Goal: Find specific page/section: Find specific page/section

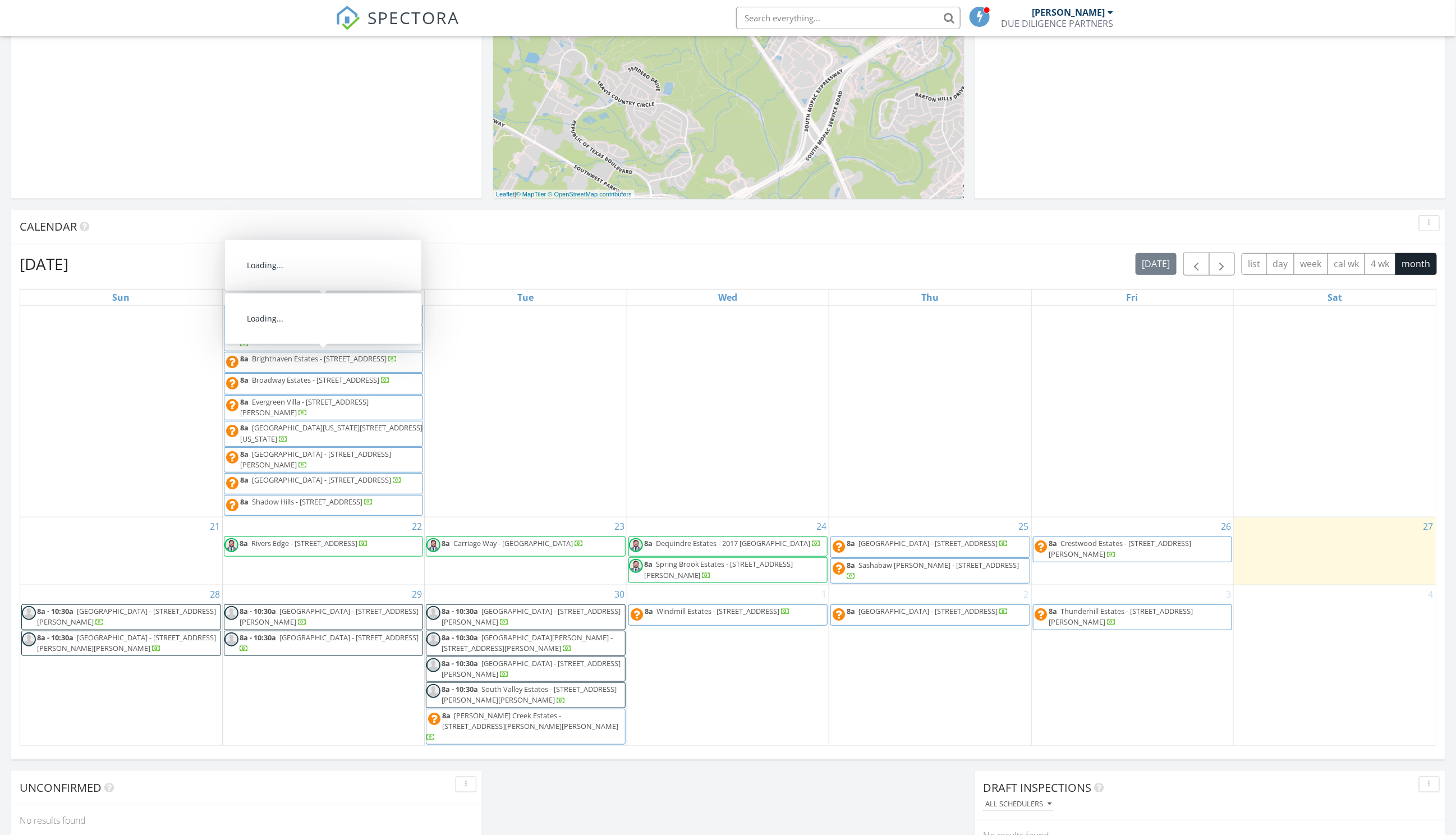
scroll to position [293, 0]
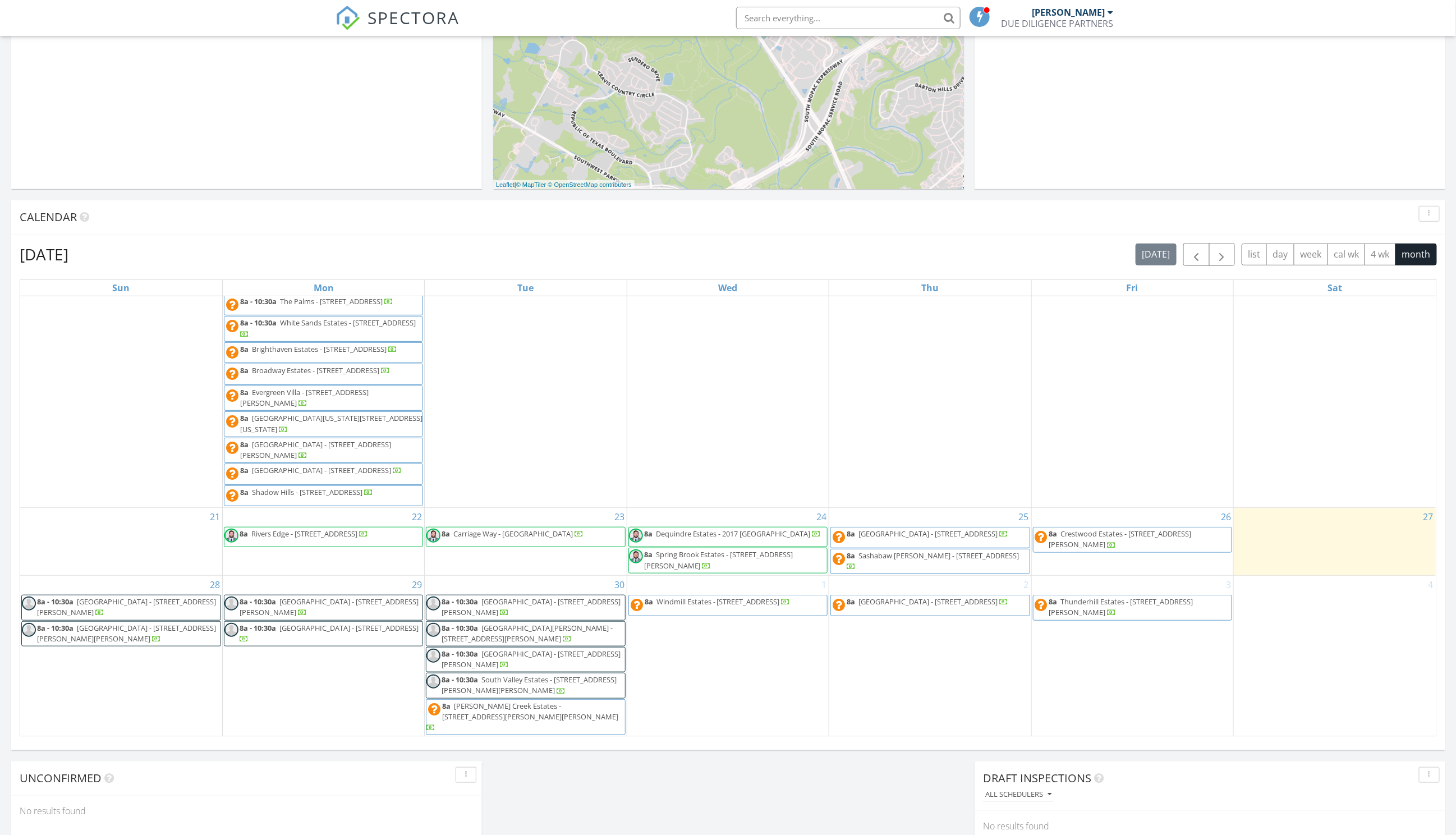
click at [513, 538] on span "Carriage Way - 29800 Guilford Cir , Chesterfield 48051" at bounding box center [512, 533] width 119 height 10
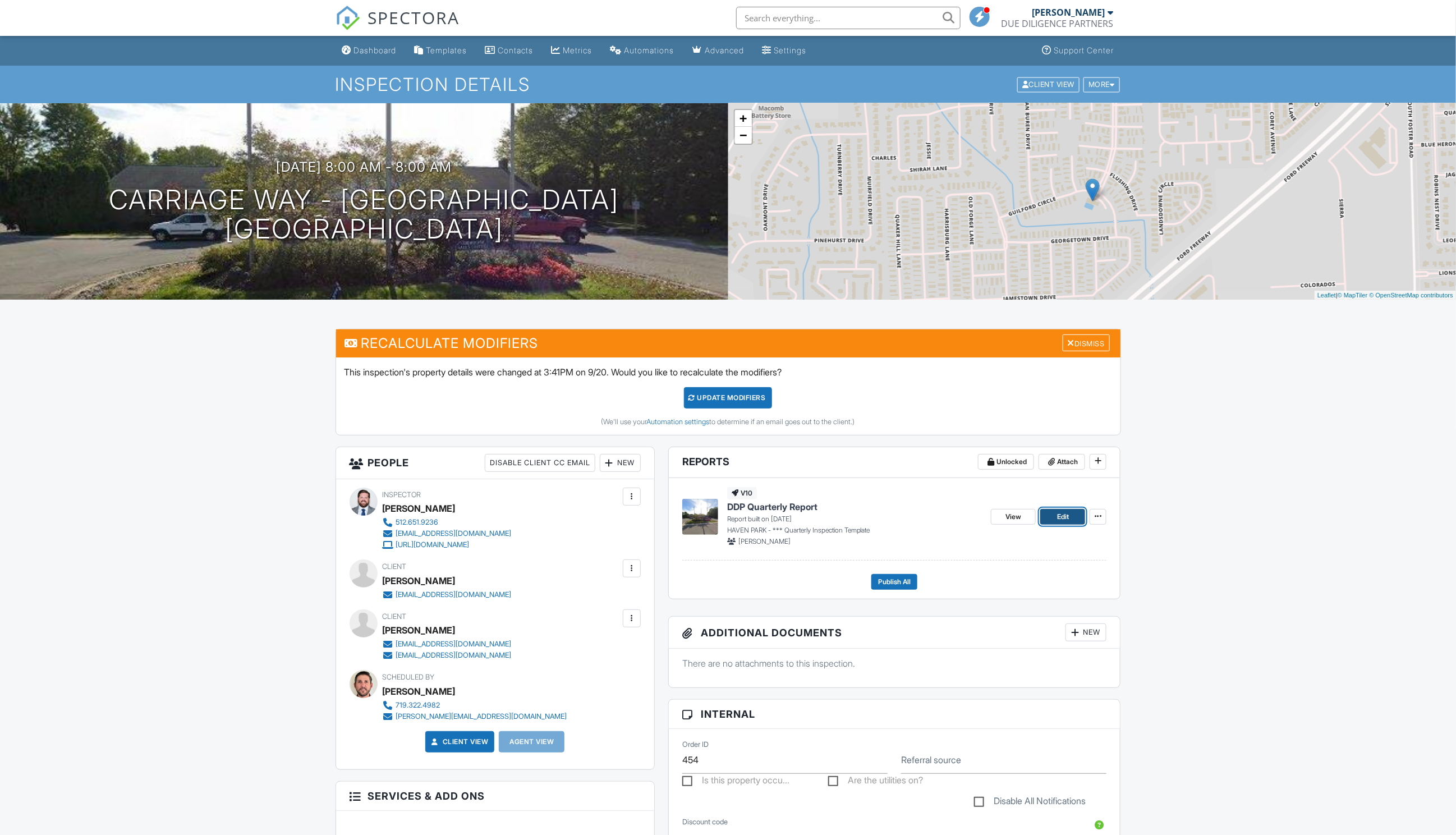
click at [1068, 520] on span "Edit" at bounding box center [1062, 516] width 12 height 12
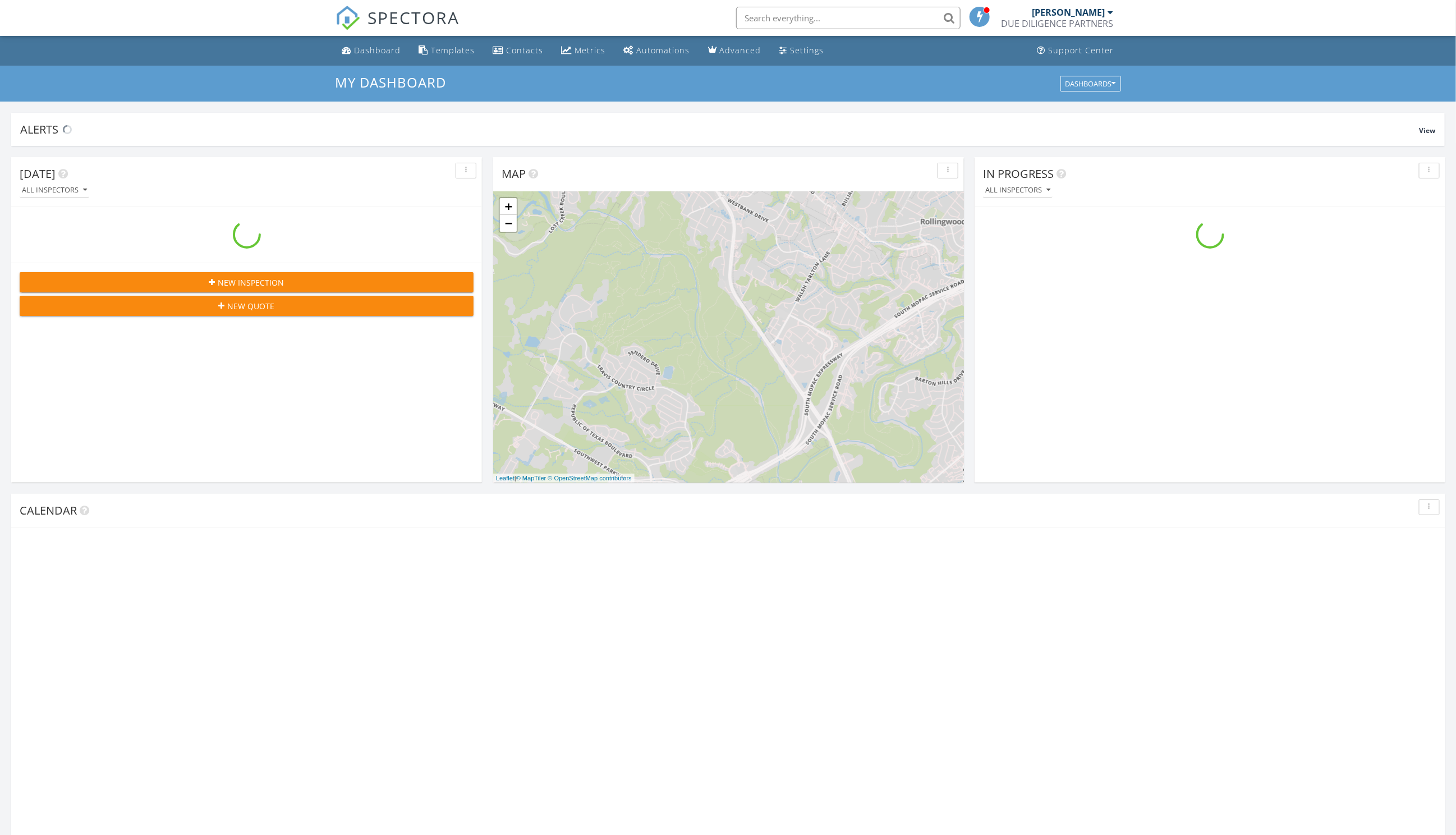
scroll to position [1022, 1456]
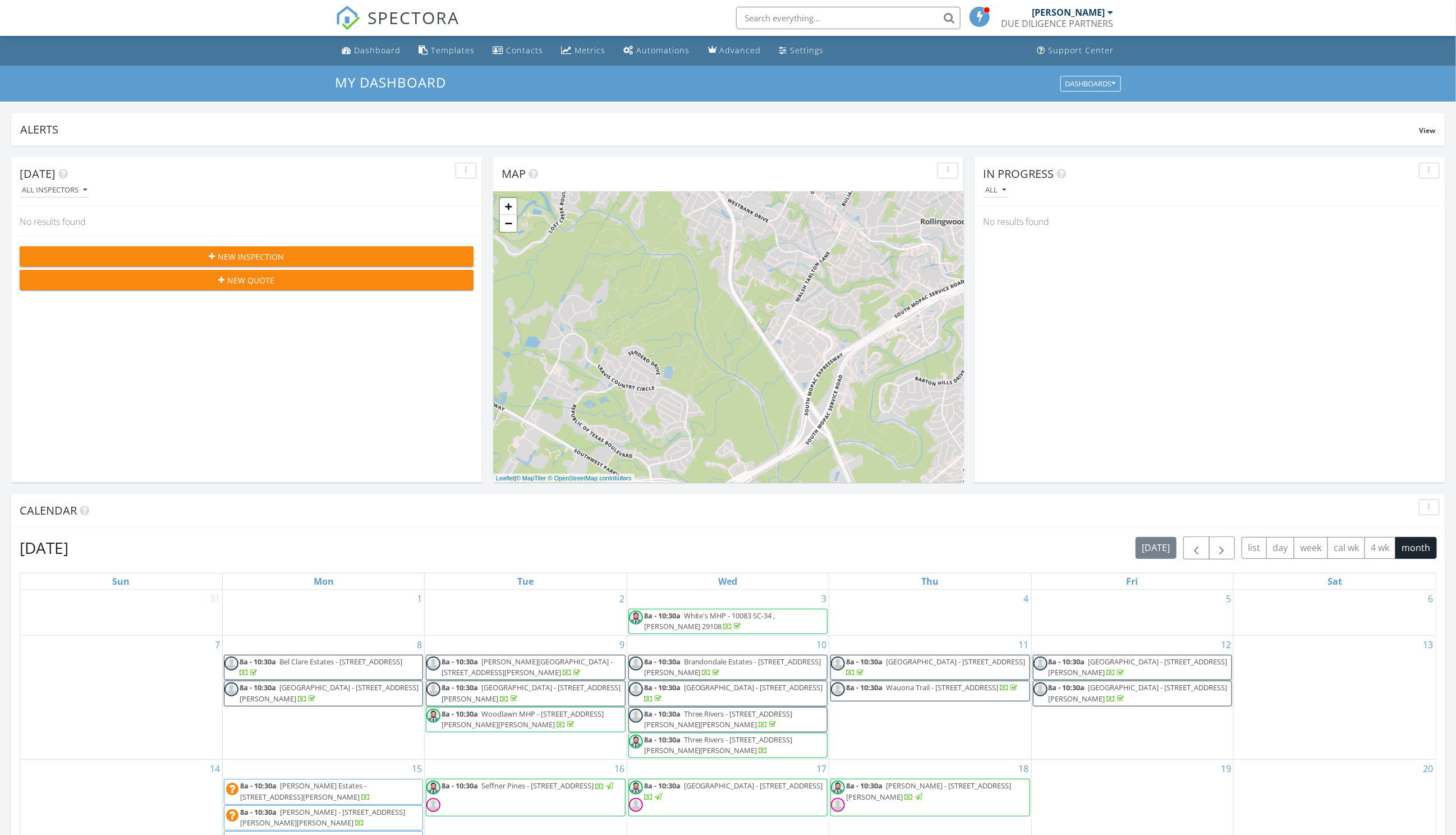
click at [789, 19] on input "text" at bounding box center [847, 18] width 224 height 22
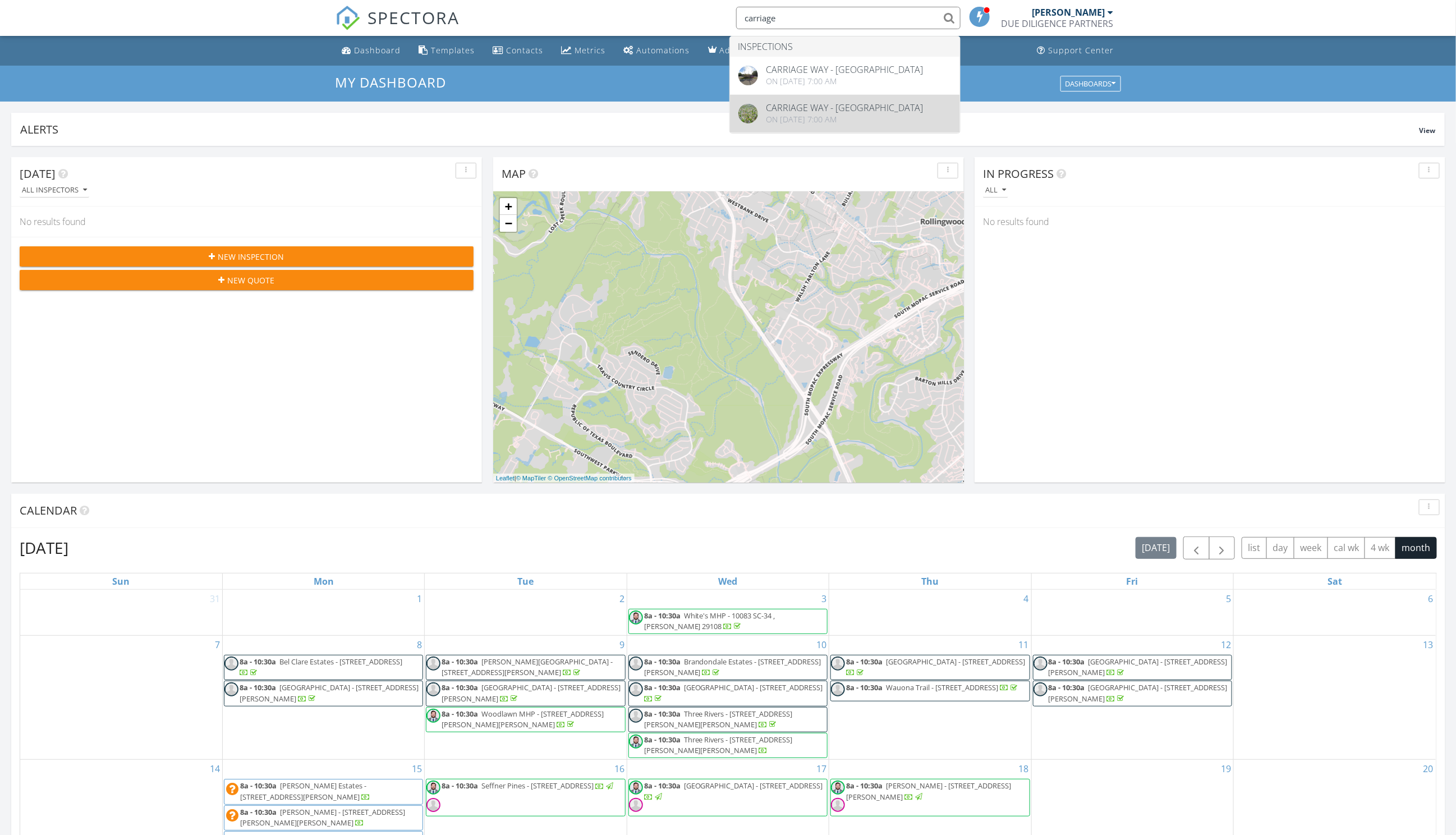
type input "carriage"
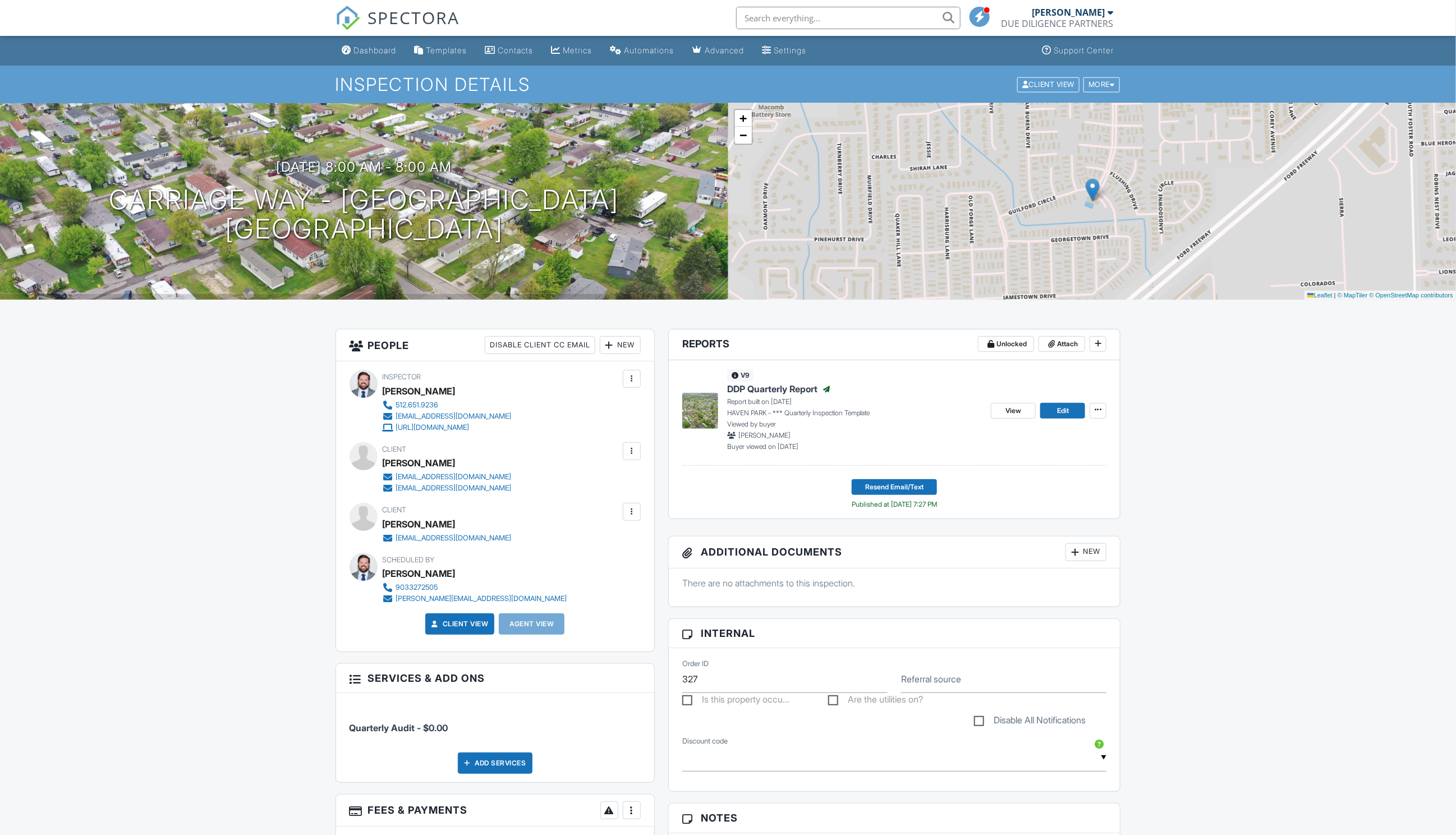
click at [681, 258] on div "[DATE] 8:00 am - 8:00 am [GEOGRAPHIC_DATA] - [GEOGRAPHIC_DATA] [GEOGRAPHIC_DATA…" at bounding box center [364, 202] width 728 height 197
click at [705, 410] on img at bounding box center [700, 411] width 36 height 36
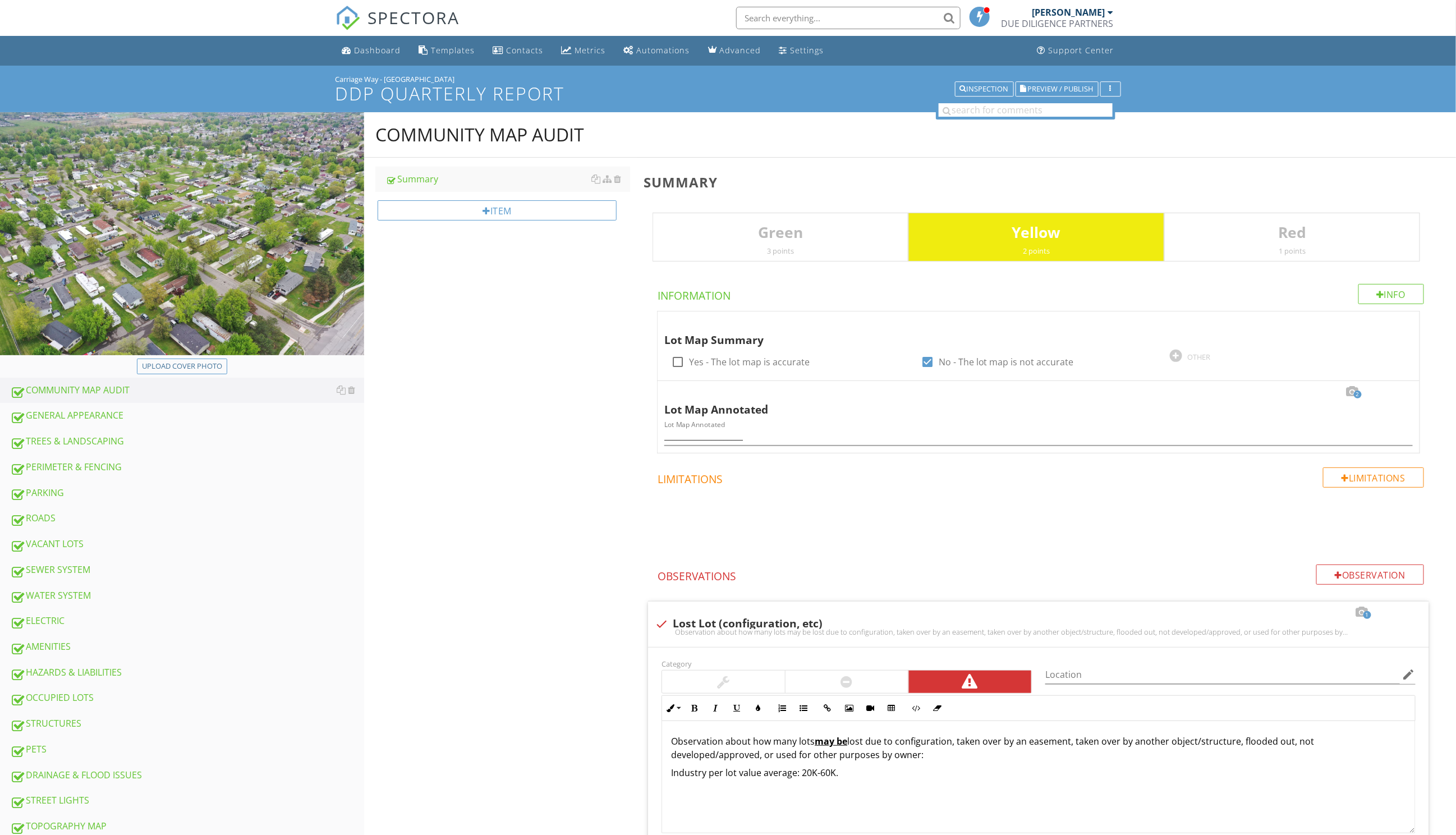
click at [297, 230] on img at bounding box center [181, 234] width 364 height 243
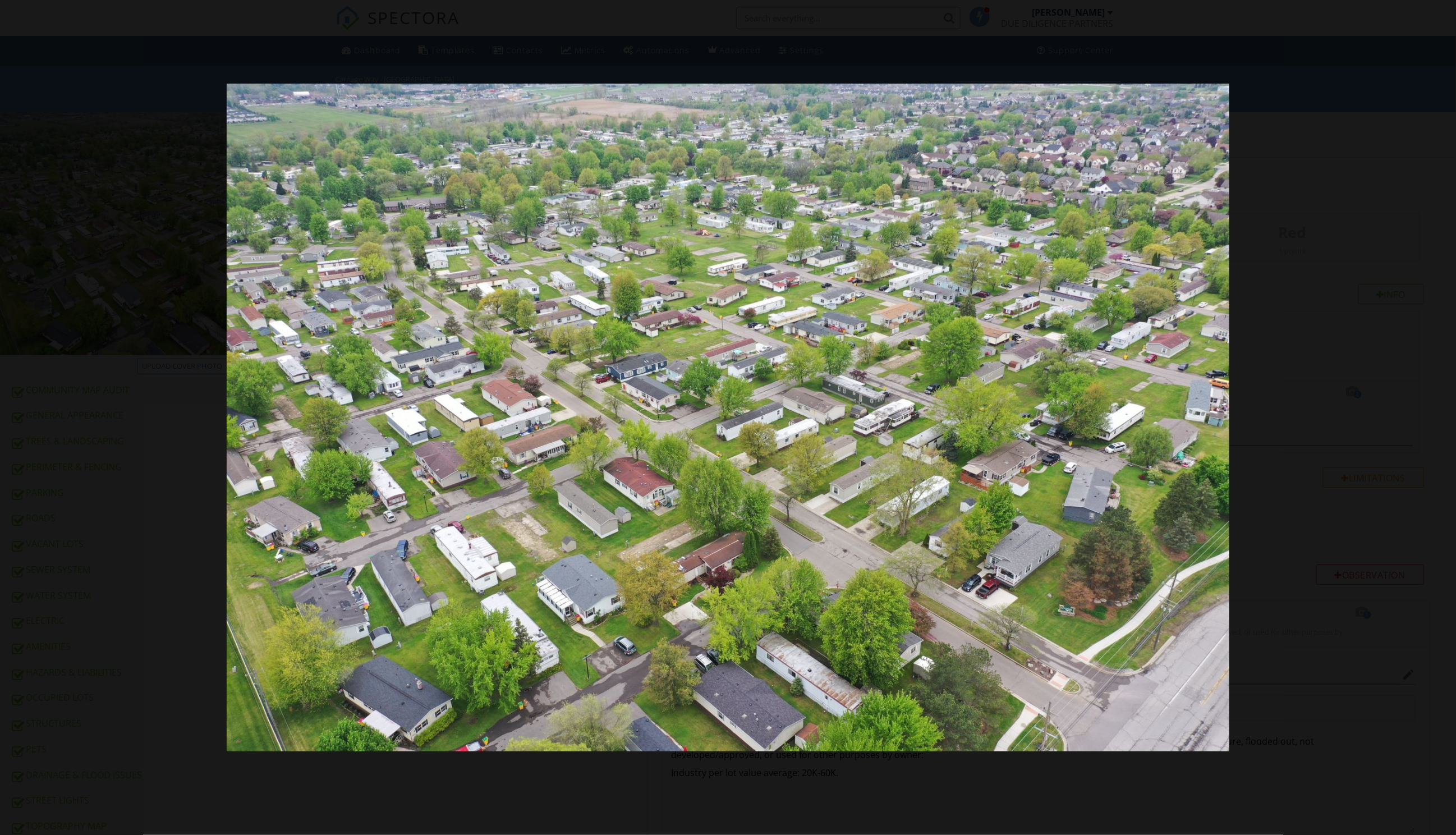
click at [1413, 30] on div at bounding box center [728, 417] width 1456 height 835
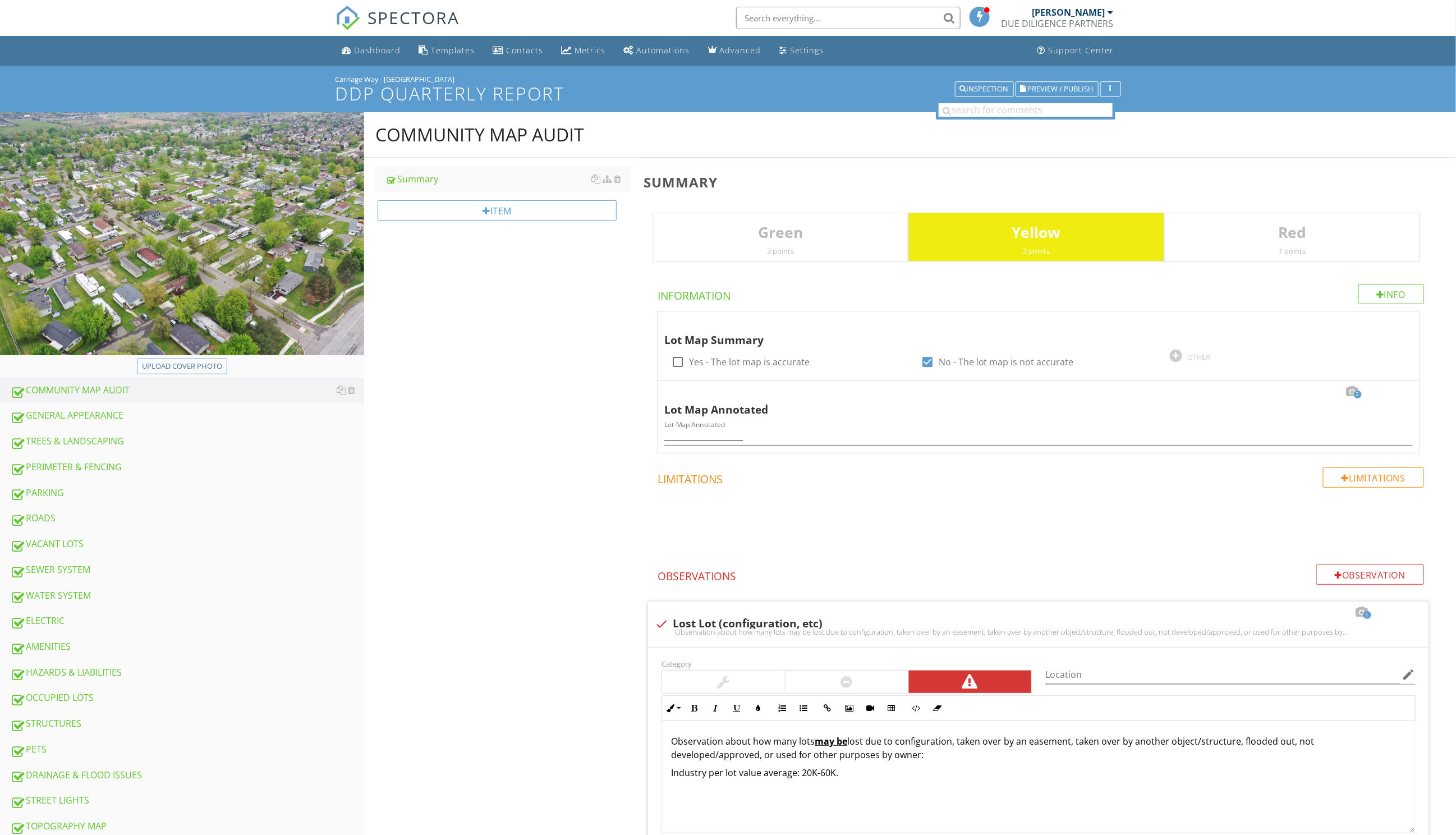
click at [764, 10] on input "text" at bounding box center [847, 18] width 224 height 22
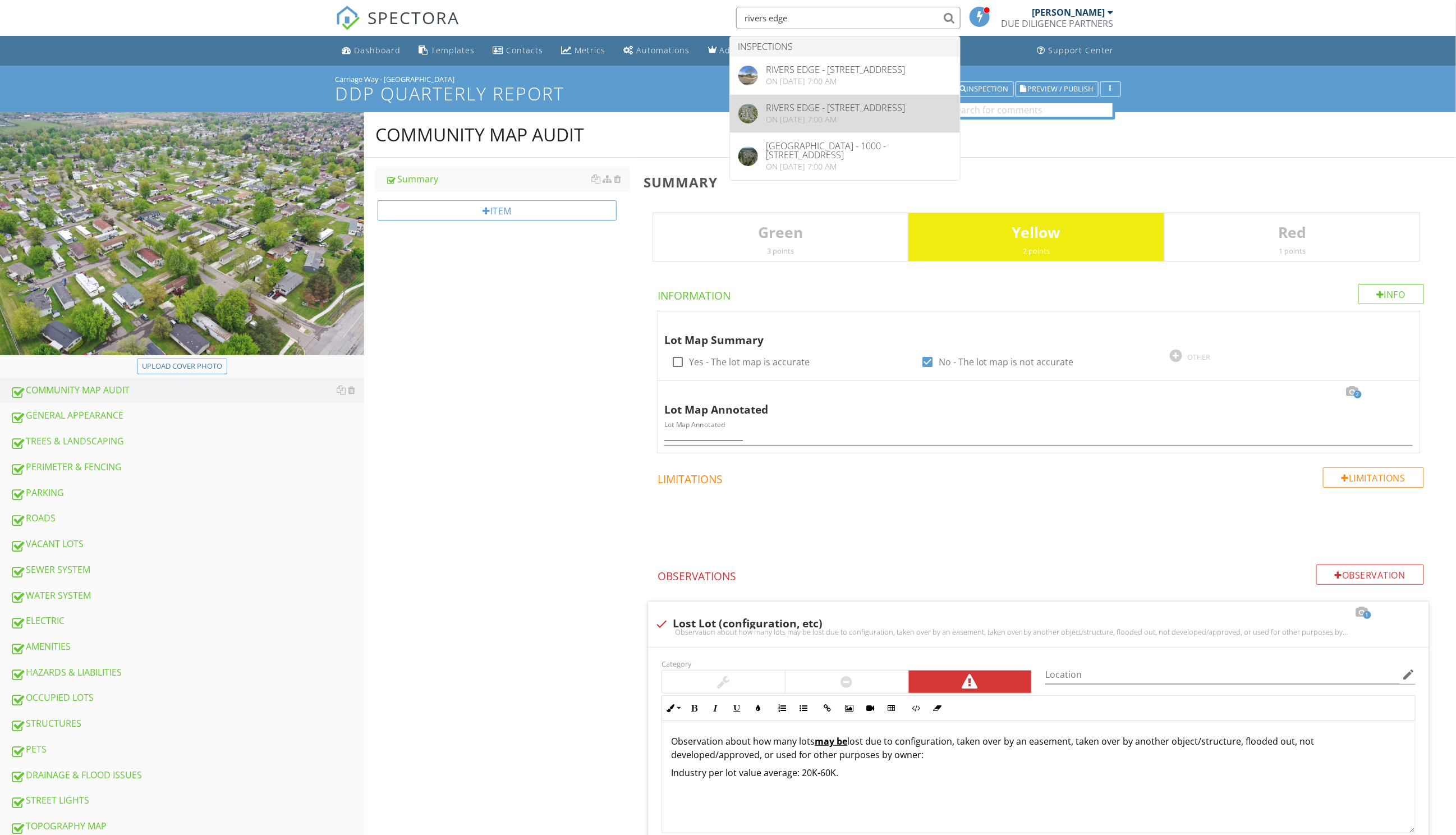
type input "rivers edge"
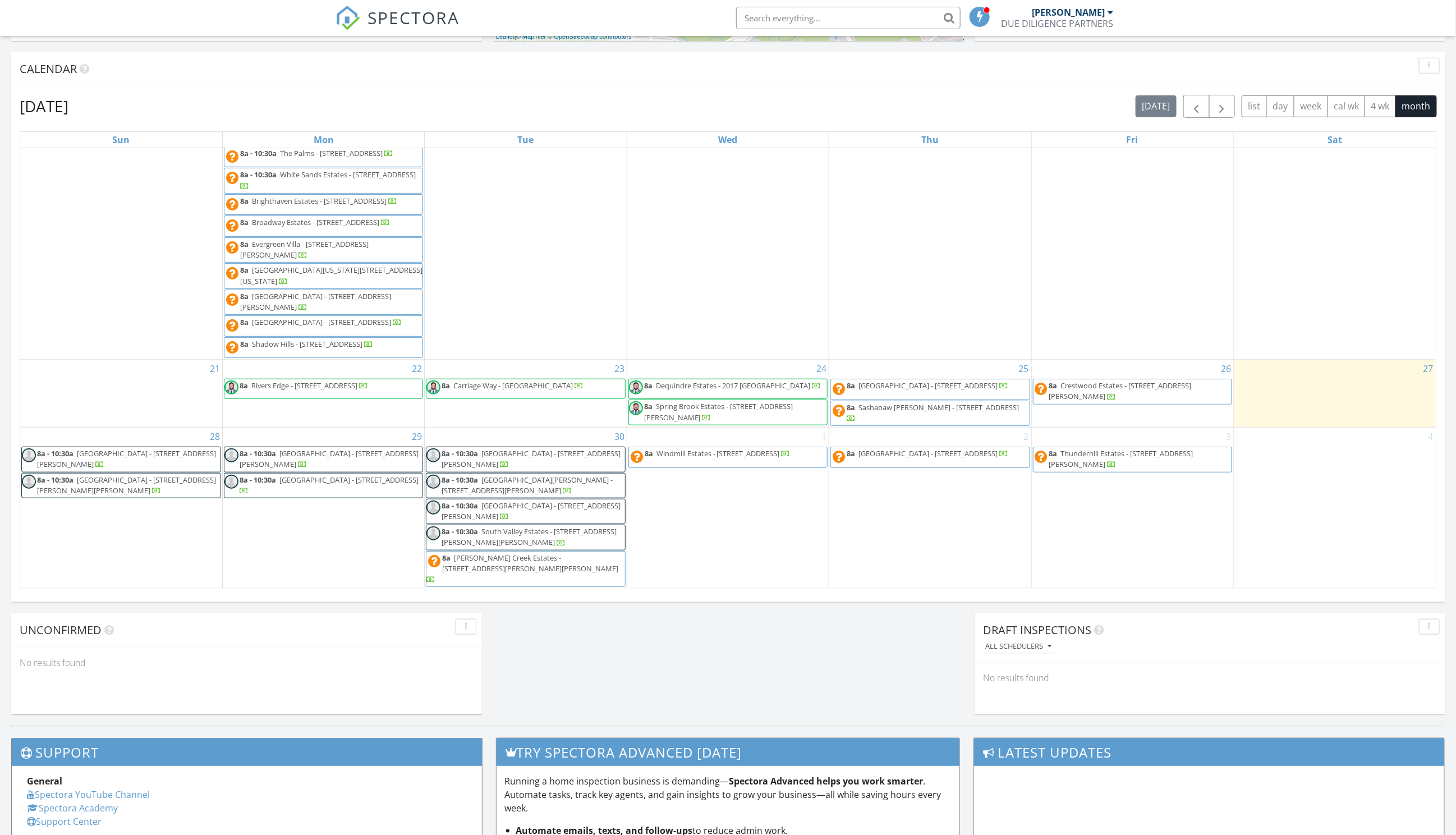
scroll to position [442, 0]
click at [317, 390] on span "Rivers Edge - 38000 Le Chateau Blvd 48038" at bounding box center [304, 384] width 106 height 10
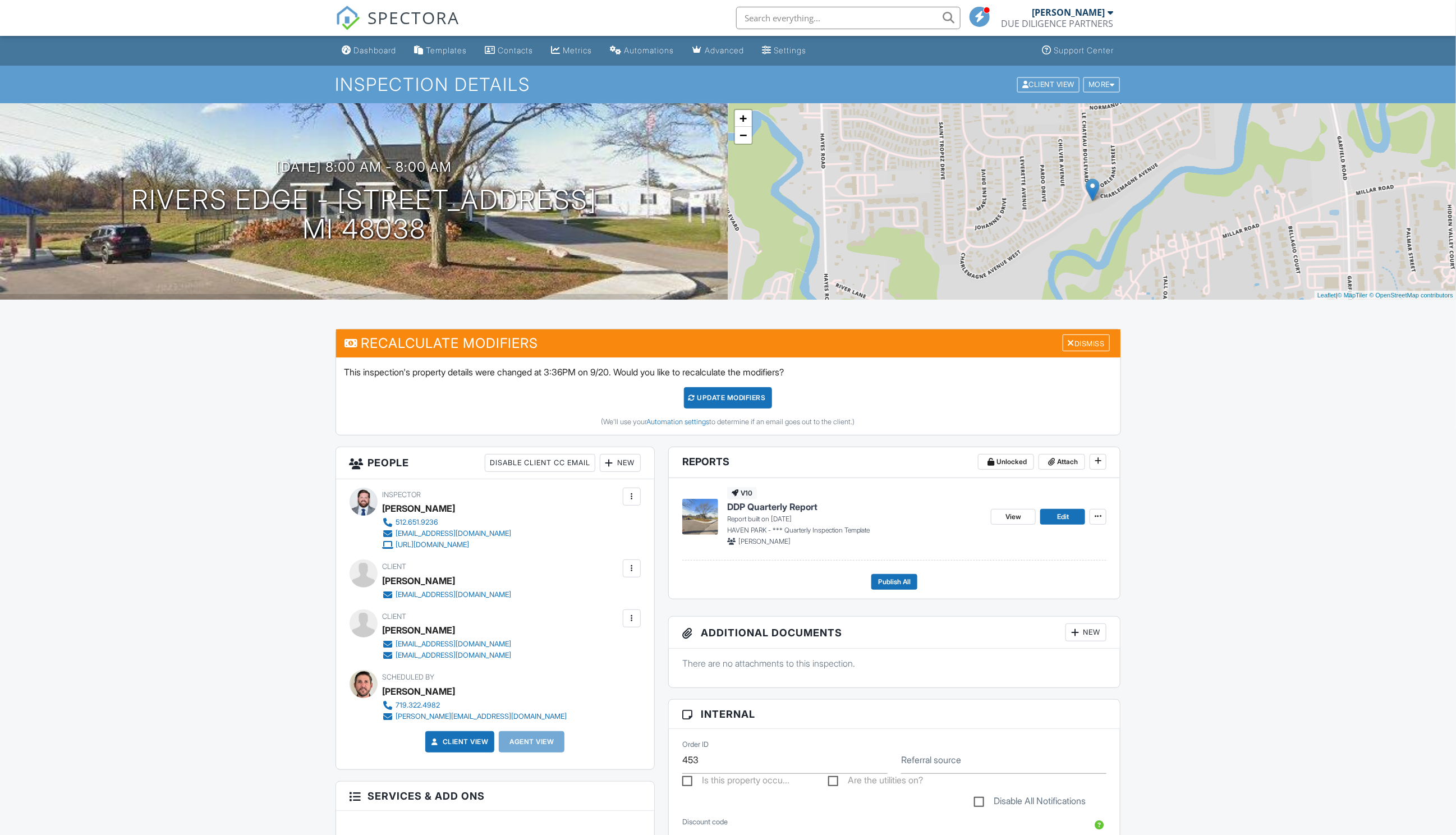
click at [699, 508] on img at bounding box center [700, 516] width 36 height 36
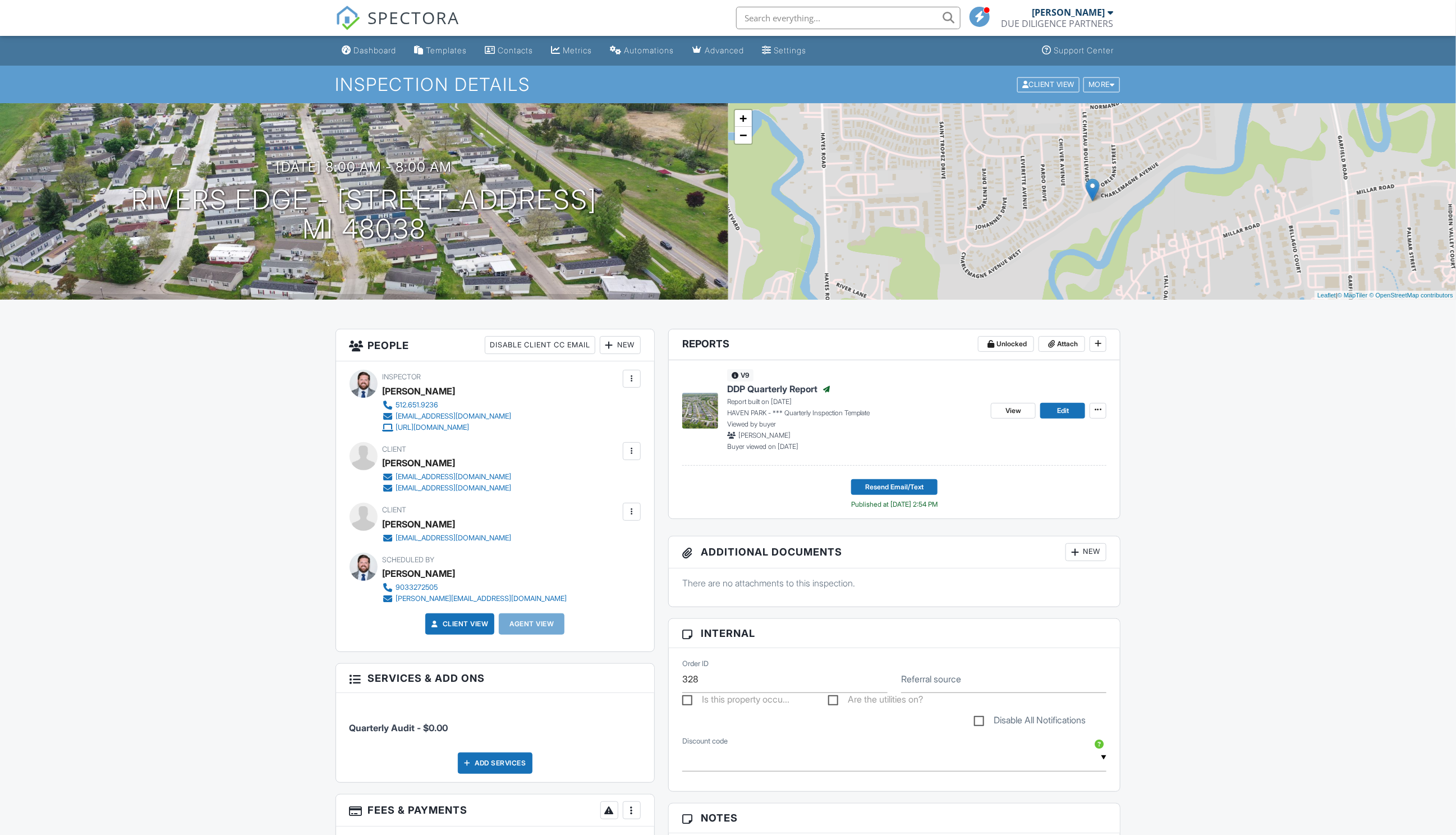
click at [704, 414] on img at bounding box center [700, 411] width 36 height 36
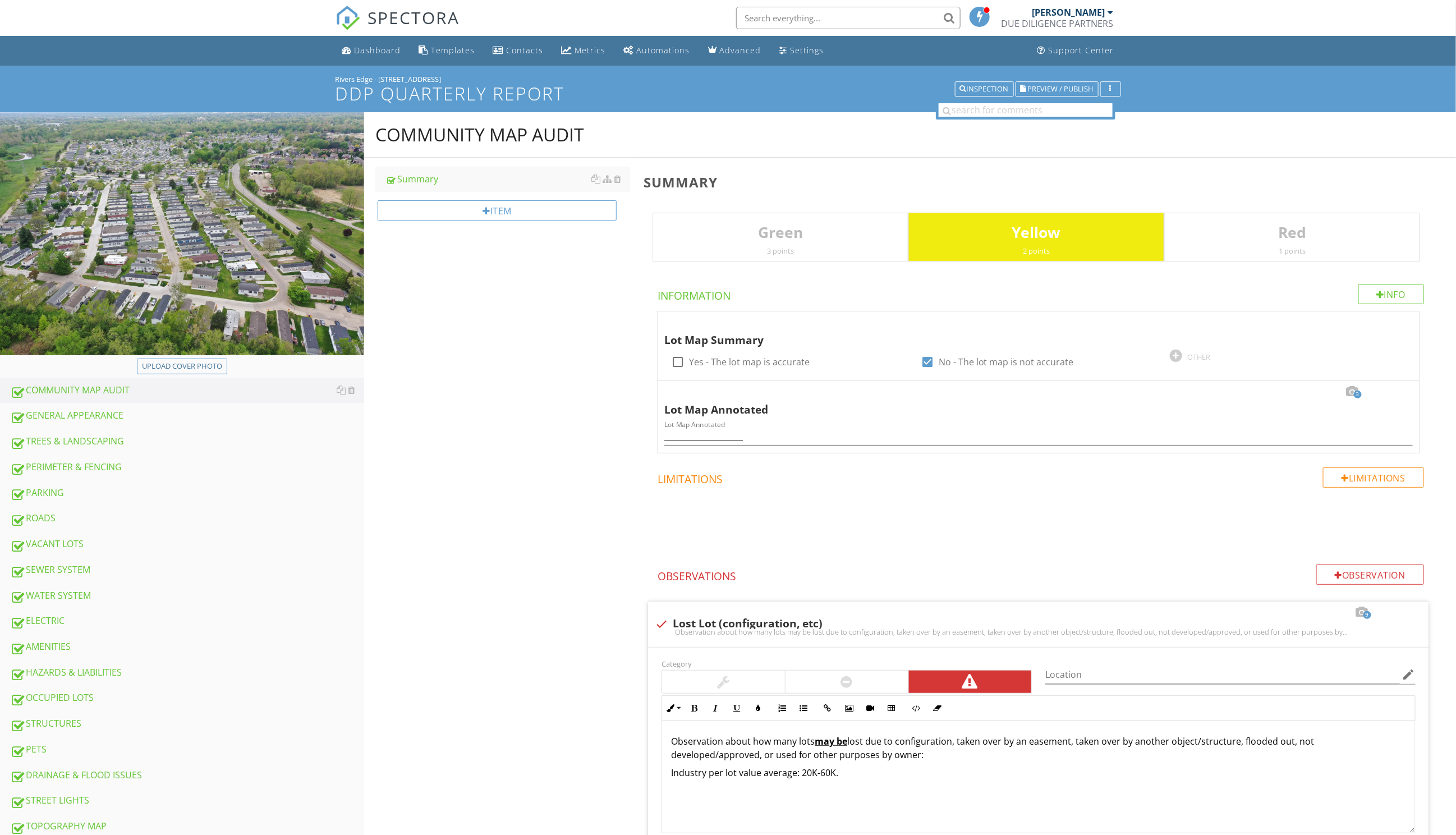
click at [318, 314] on img at bounding box center [181, 234] width 364 height 243
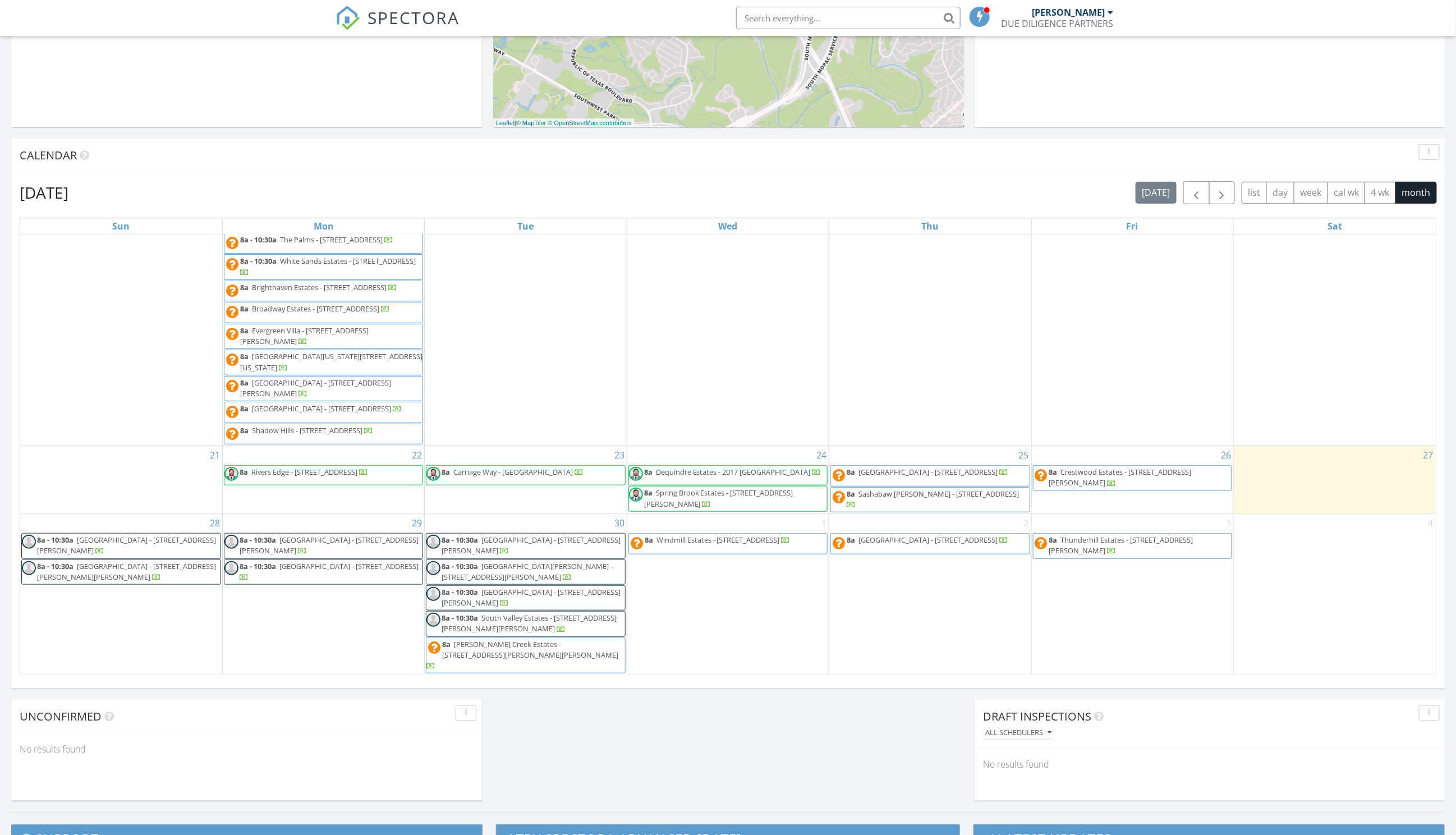
scroll to position [357, 0]
click at [566, 475] on span "Carriage Way - 29800 Guilford Cir , Chesterfield 48051" at bounding box center [512, 469] width 119 height 10
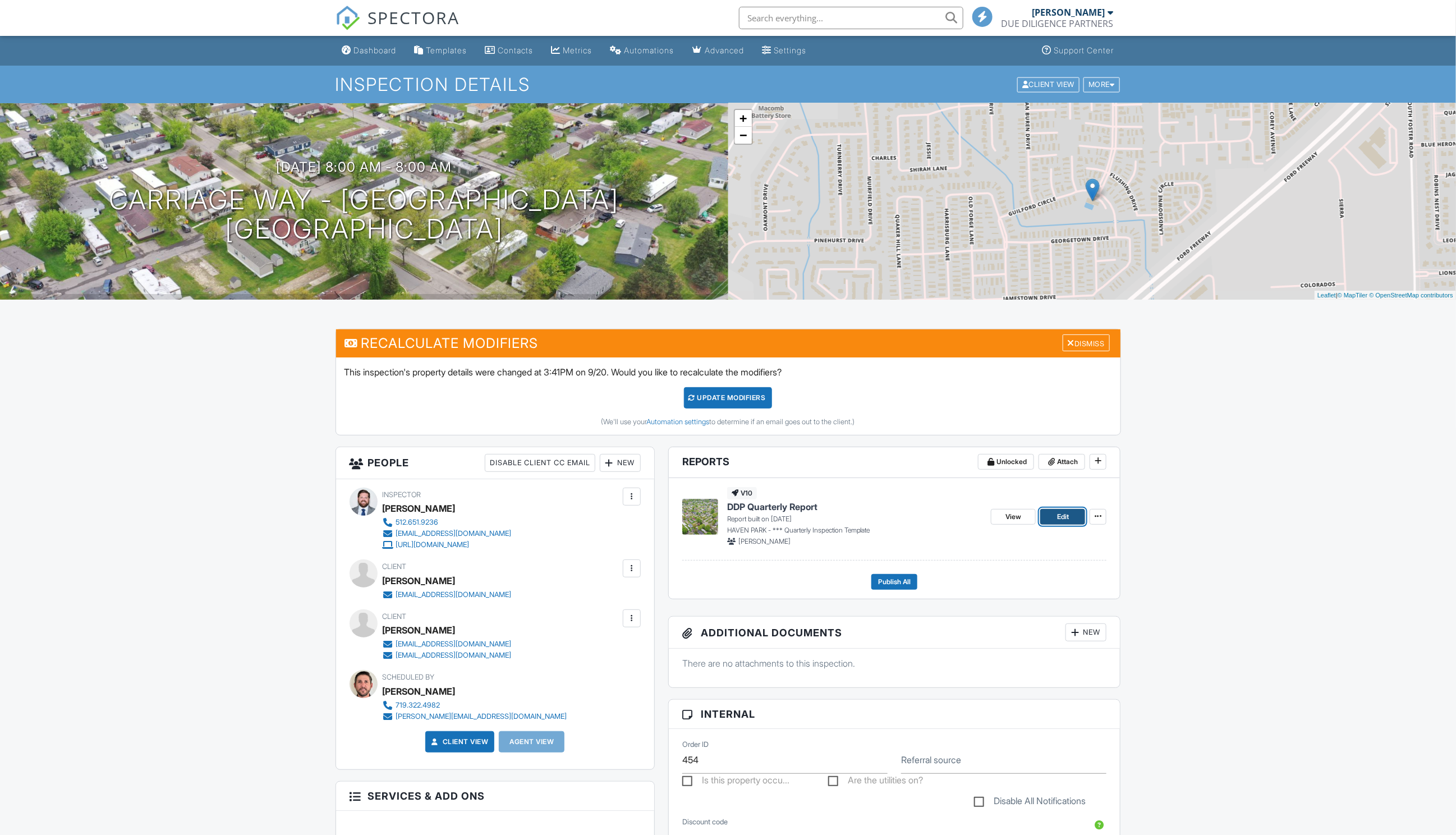
click at [1069, 520] on link "Edit" at bounding box center [1062, 517] width 45 height 16
